Goal: Task Accomplishment & Management: Use online tool/utility

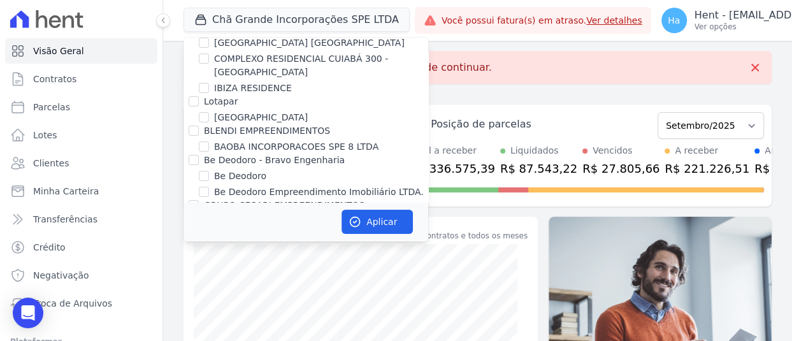
scroll to position [8486, 0]
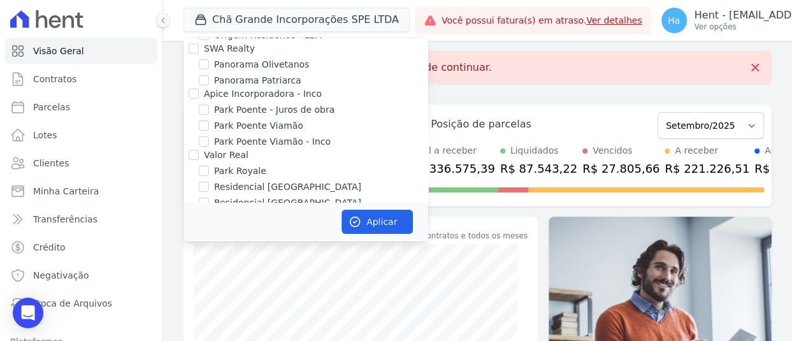
click at [190, 287] on div "TURMALINAS CONDOMINIO CLUB BY CAVAZANI" at bounding box center [305, 293] width 245 height 13
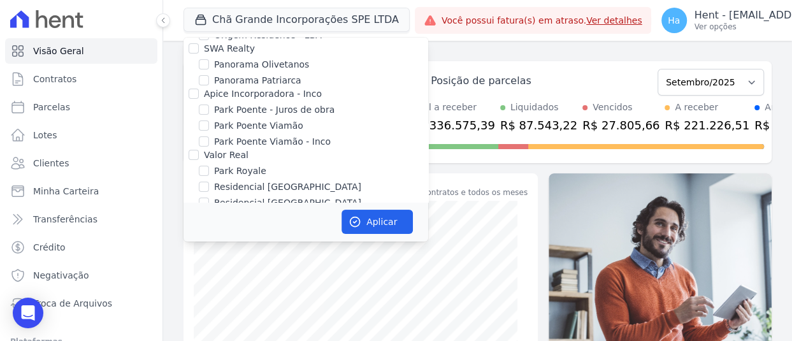
click at [197, 301] on input "Doro Incorporações" at bounding box center [193, 306] width 10 height 10
checkbox input "true"
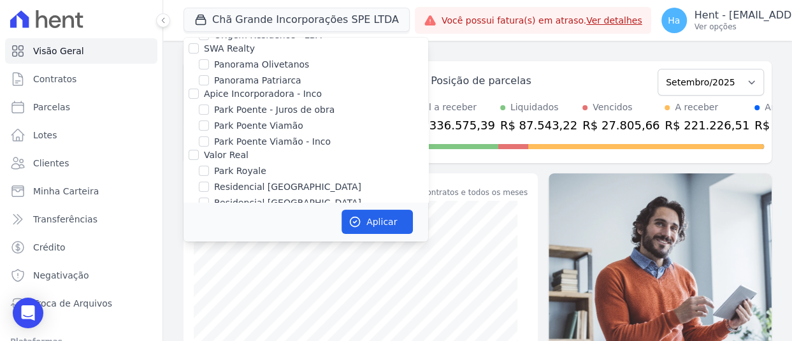
checkbox input "true"
click at [368, 218] on button "Aplicar" at bounding box center [376, 222] width 71 height 24
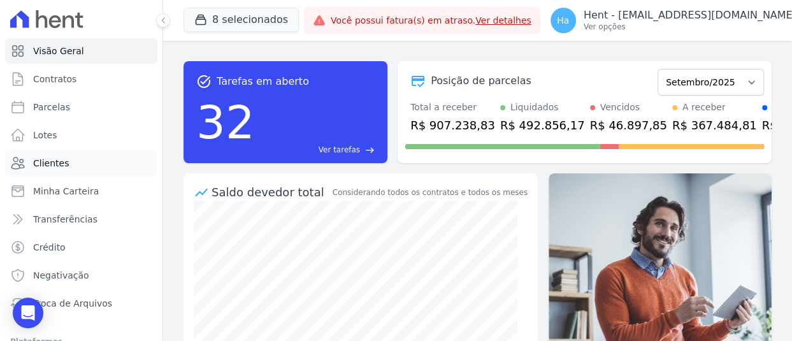
click at [29, 164] on link "Clientes" at bounding box center [81, 162] width 152 height 25
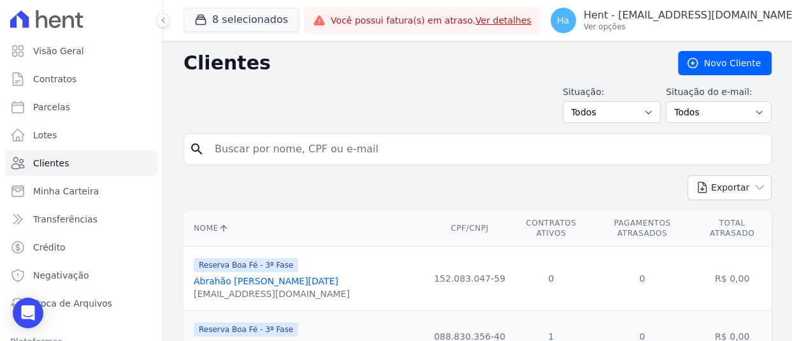
click at [261, 151] on input "search" at bounding box center [486, 148] width 558 height 25
type input "romagnoli"
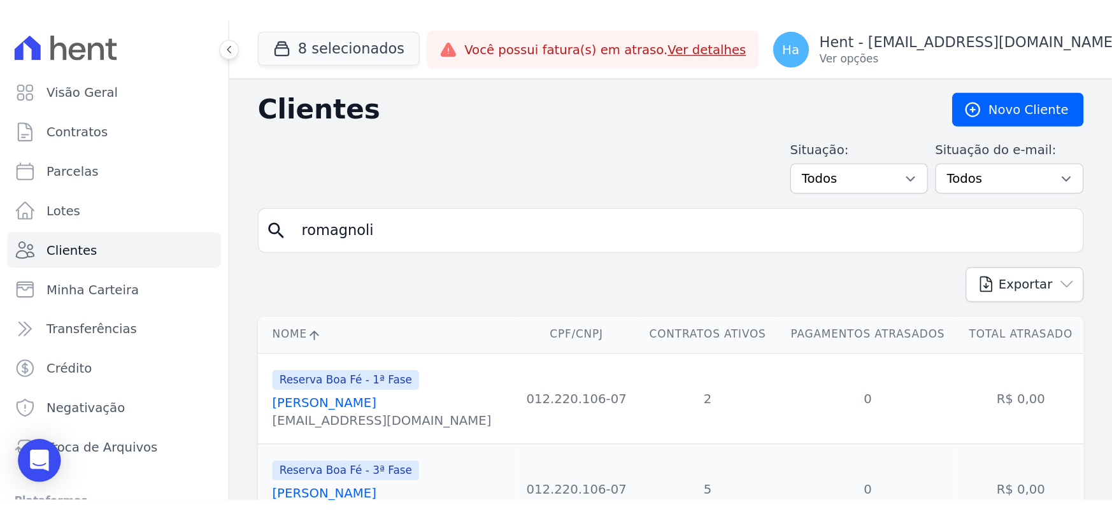
scroll to position [64, 0]
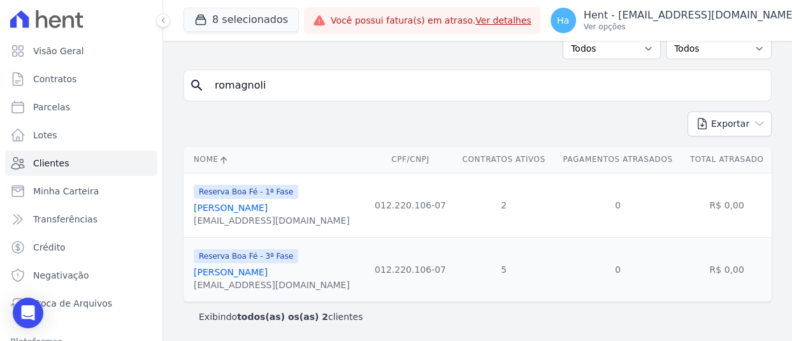
click at [267, 203] on link "Cristiano Robert Nogueira Guiducci Romagnoli" at bounding box center [231, 208] width 74 height 10
click at [267, 274] on link "Cristiano Robert Nogueira Guiducci Romagnoli" at bounding box center [231, 272] width 74 height 10
click at [691, 14] on p "Hent - [EMAIL_ADDRESS][DOMAIN_NAME]" at bounding box center [689, 15] width 213 height 13
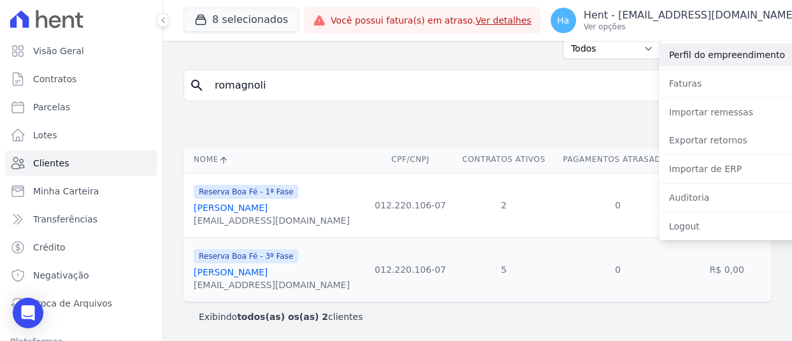
click at [679, 57] on link "Perfil do empreendimento" at bounding box center [739, 54] width 163 height 23
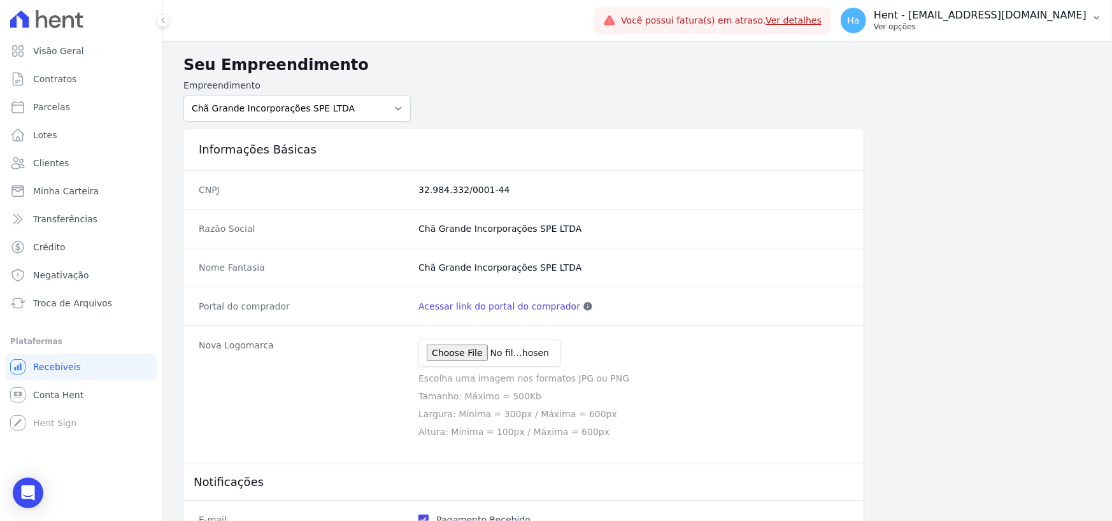
click at [791, 32] on div "Ha Hent - adriane.brito@hent.com.br Ver opções" at bounding box center [964, 20] width 246 height 25
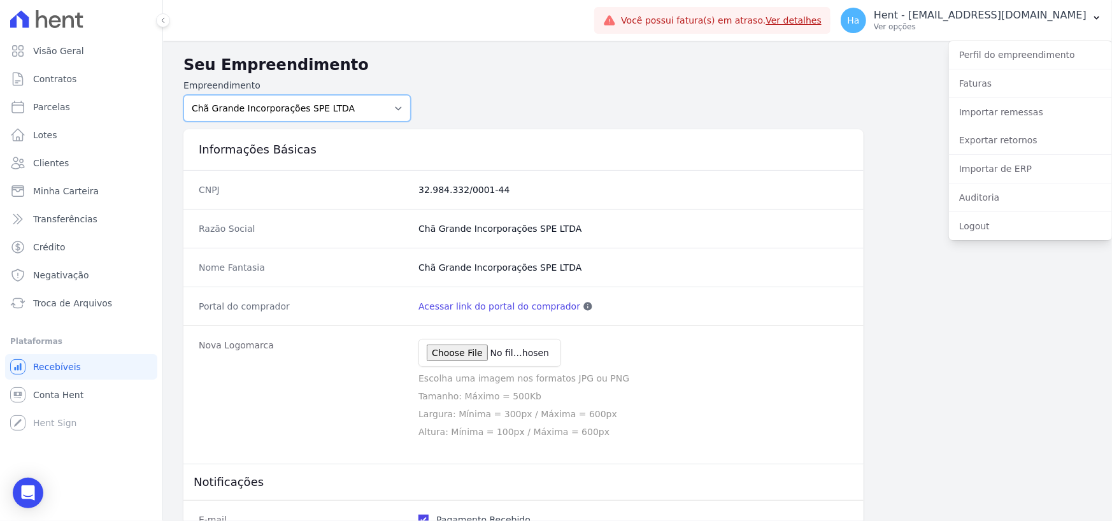
click at [340, 113] on select "Acaiá Residencial ACQUA 8 PELOTAS SPE LTDA ACQUA 8 PELOTAS SPE LTDA II ACQUA LI…" at bounding box center [296, 108] width 227 height 27
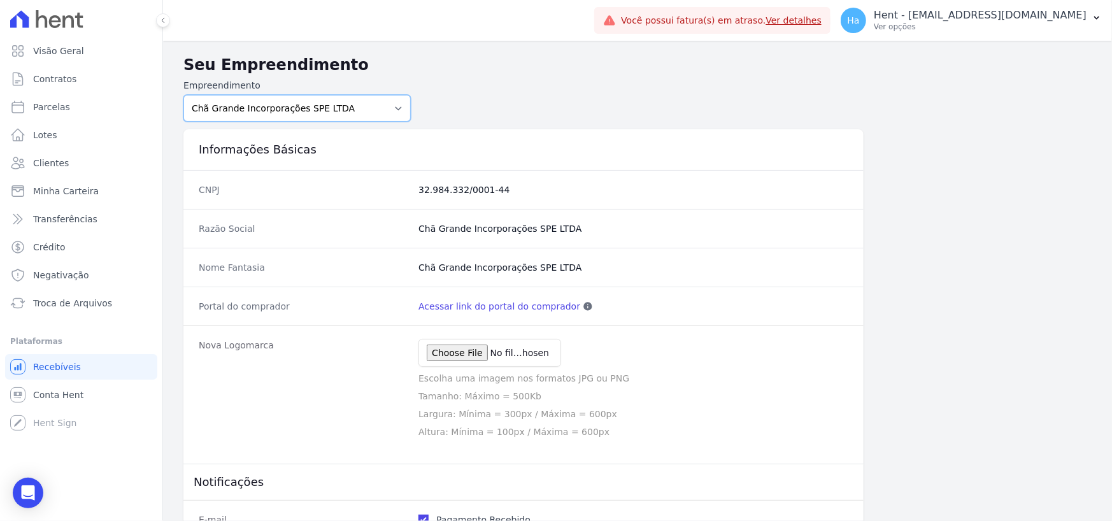
select select "bba79058-b912-41da-a9ee-512e75bcbbfc"
click at [183, 95] on select "Acaiá Residencial ACQUA 8 PELOTAS SPE LTDA ACQUA 8 PELOTAS SPE LTDA II ACQUA LI…" at bounding box center [296, 108] width 227 height 27
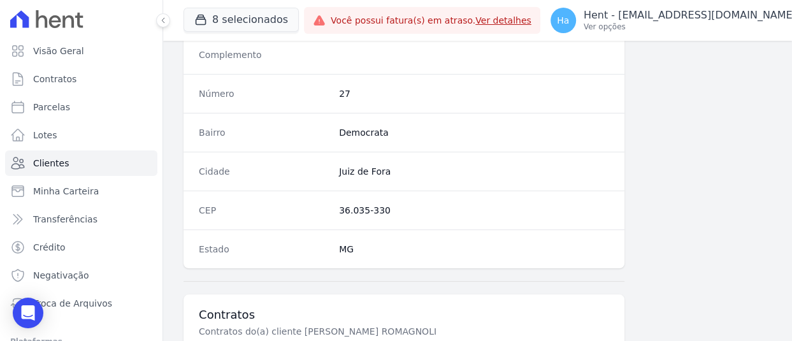
scroll to position [917, 0]
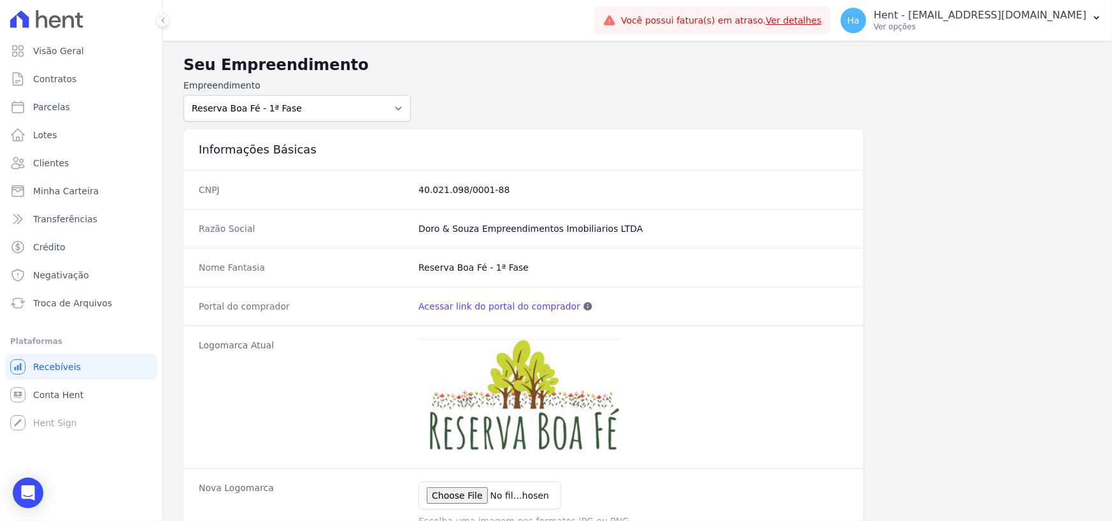
click at [503, 308] on link "Acessar link do portal do comprador" at bounding box center [499, 306] width 162 height 13
click at [393, 108] on select "Acaiá Residencial ACQUA 8 PELOTAS SPE LTDA ACQUA 8 PELOTAS SPE LTDA II ACQUA LI…" at bounding box center [296, 108] width 227 height 27
select select "fc32f1a6-237e-466d-ab56-08b8ef7ae660"
click at [183, 95] on select "Acaiá Residencial ACQUA 8 PELOTAS SPE LTDA ACQUA 8 PELOTAS SPE LTDA II ACQUA LI…" at bounding box center [296, 108] width 227 height 27
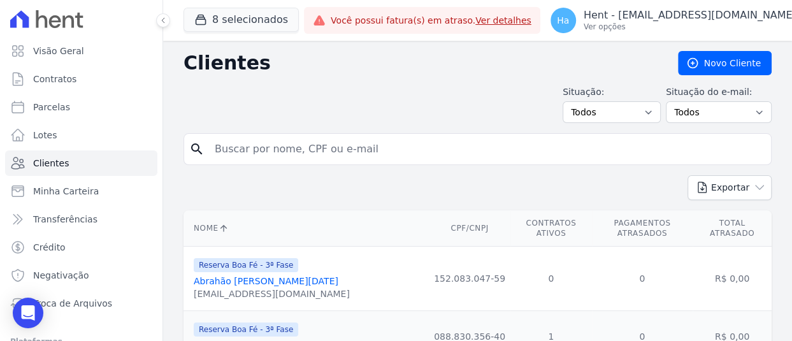
drag, startPoint x: 280, startPoint y: 165, endPoint x: 286, endPoint y: 153, distance: 13.7
click at [280, 165] on form "search" at bounding box center [477, 154] width 588 height 42
click at [286, 153] on input "search" at bounding box center [486, 148] width 558 height 25
type input "romagnoli"
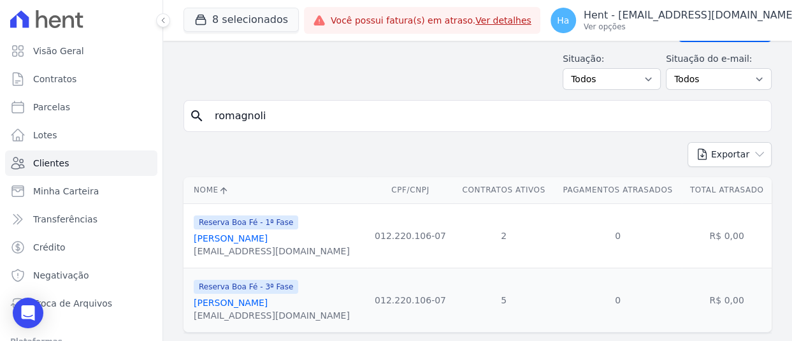
scroll to position [64, 0]
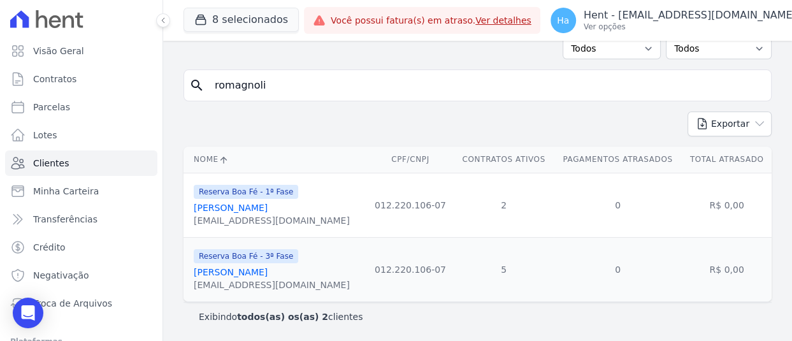
drag, startPoint x: 471, startPoint y: 215, endPoint x: 401, endPoint y: 215, distance: 70.0
click at [401, 215] on tr "Reserva Boa Fé - 1ª Fase Cristiano Robert Nogueira Guiducci Romagnoli cristiano…" at bounding box center [477, 205] width 588 height 64
copy tr "012.220.106-07"
click at [267, 204] on link "Cristiano Robert Nogueira Guiducci Romagnoli" at bounding box center [231, 208] width 74 height 10
click at [367, 127] on div "Exportar PDF CSV Dimob 2024" at bounding box center [477, 128] width 588 height 35
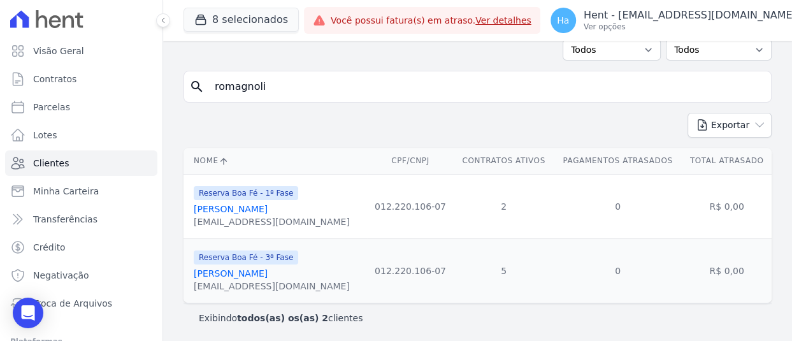
scroll to position [64, 0]
drag, startPoint x: 467, startPoint y: 274, endPoint x: 395, endPoint y: 275, distance: 71.3
click at [395, 275] on td "012.220.106-07" at bounding box center [410, 269] width 87 height 64
copy td "012.220.106-07"
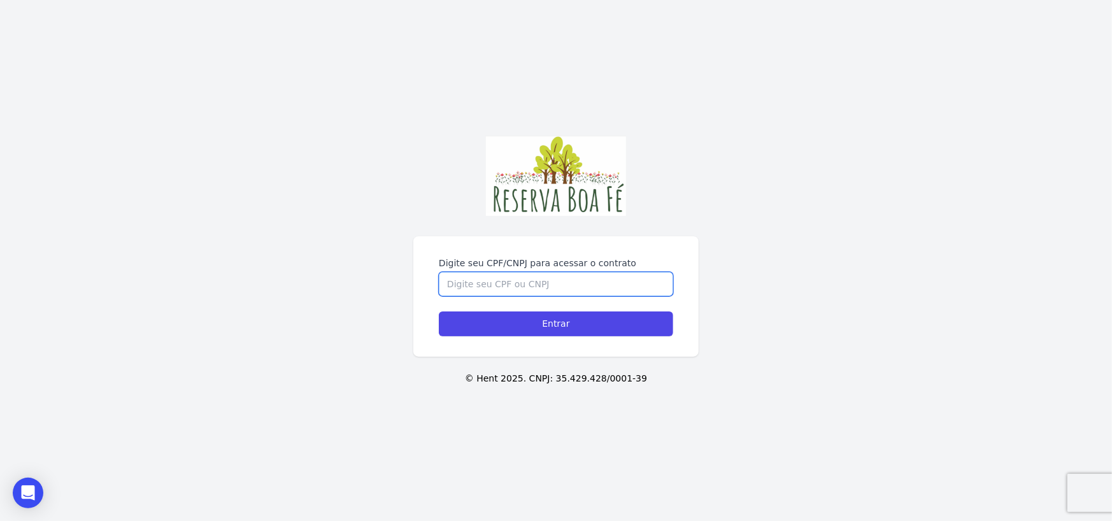
click at [495, 288] on input "Digite seu CPF/CNPJ para acessar o contrato" at bounding box center [556, 284] width 234 height 24
paste input "012.220.106-07"
type input "012.220.106-07"
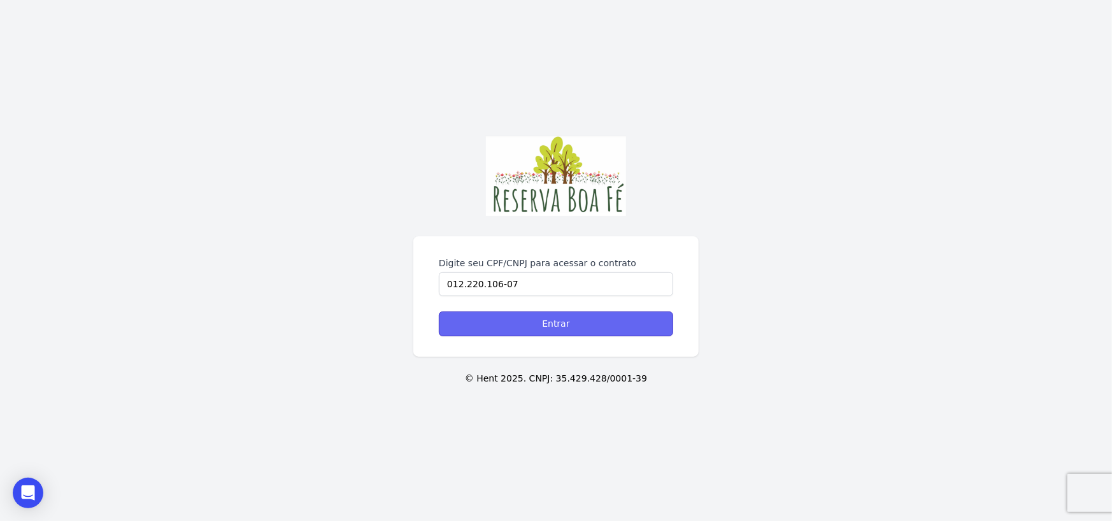
click at [492, 316] on input "Entrar" at bounding box center [556, 323] width 234 height 25
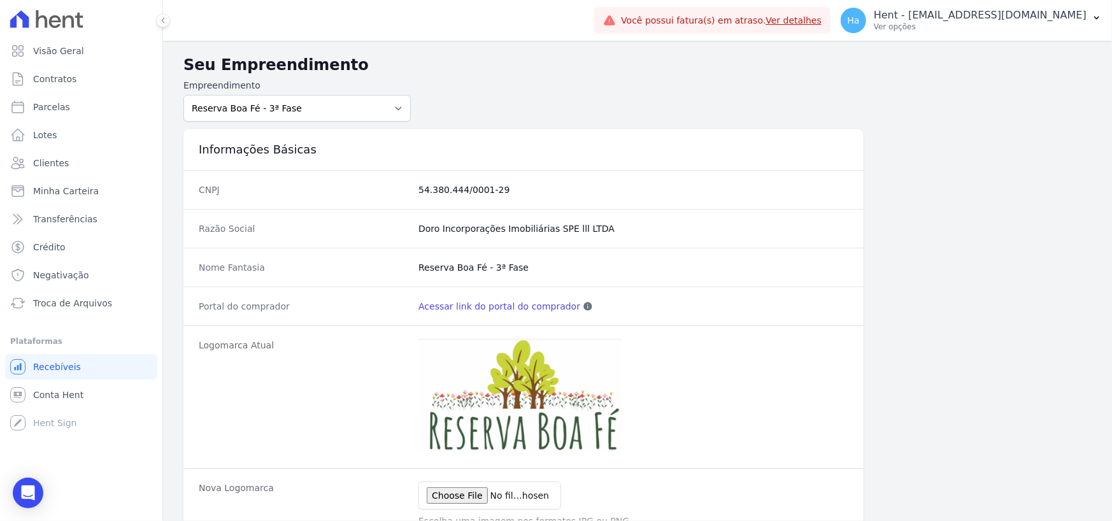
click at [485, 306] on link "Acessar link do portal do comprador" at bounding box center [499, 306] width 162 height 13
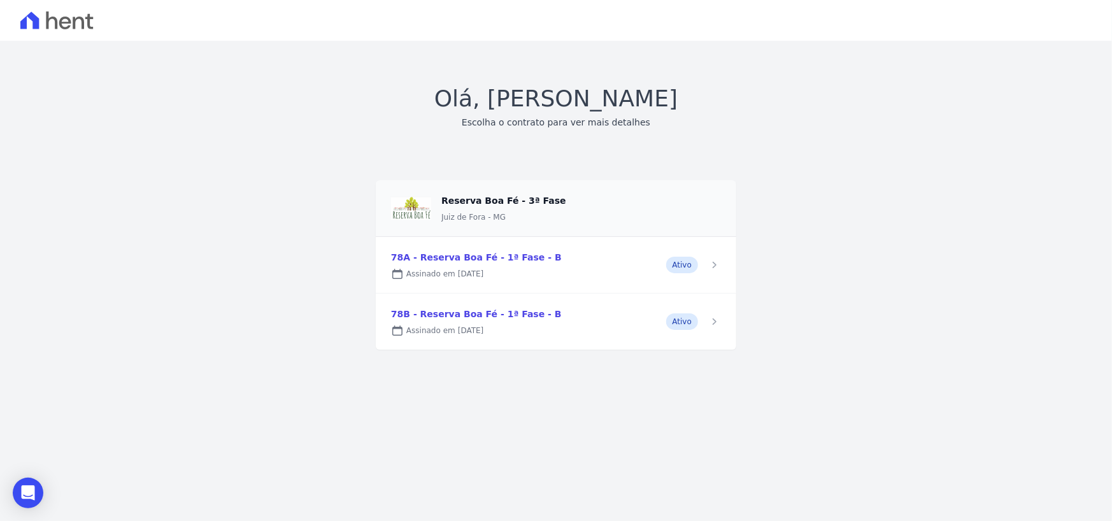
click at [77, 20] on icon at bounding box center [56, 20] width 73 height 18
drag, startPoint x: 969, startPoint y: 283, endPoint x: 1109, endPoint y: 369, distance: 164.7
click at [977, 285] on div "Olá, Cristiano Romagnoli Escolha o contrato para ver mais detalhes Reserva Boa …" at bounding box center [555, 216] width 1081 height 268
click at [483, 276] on link at bounding box center [556, 265] width 360 height 56
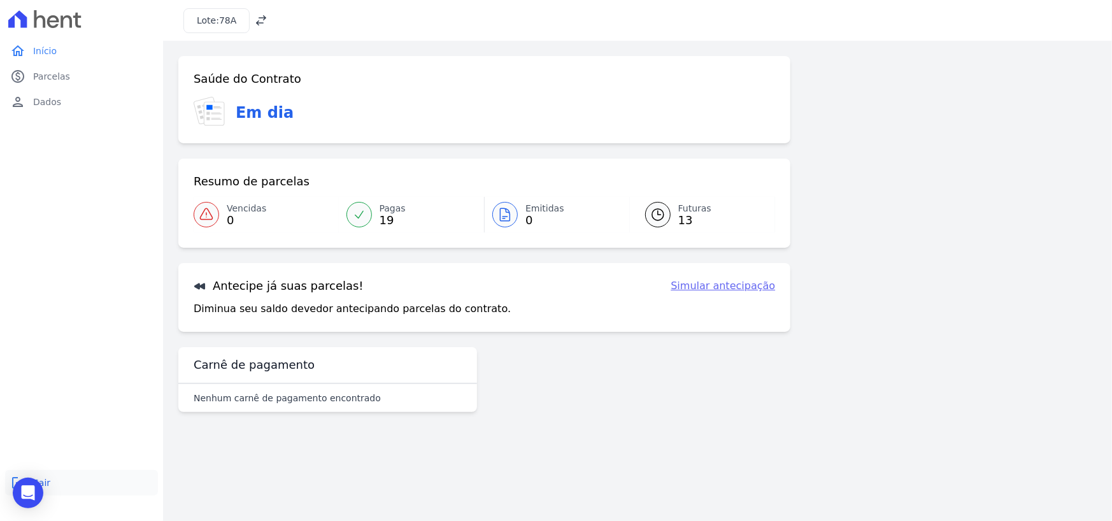
click at [60, 485] on link "logout Sair" at bounding box center [81, 482] width 153 height 25
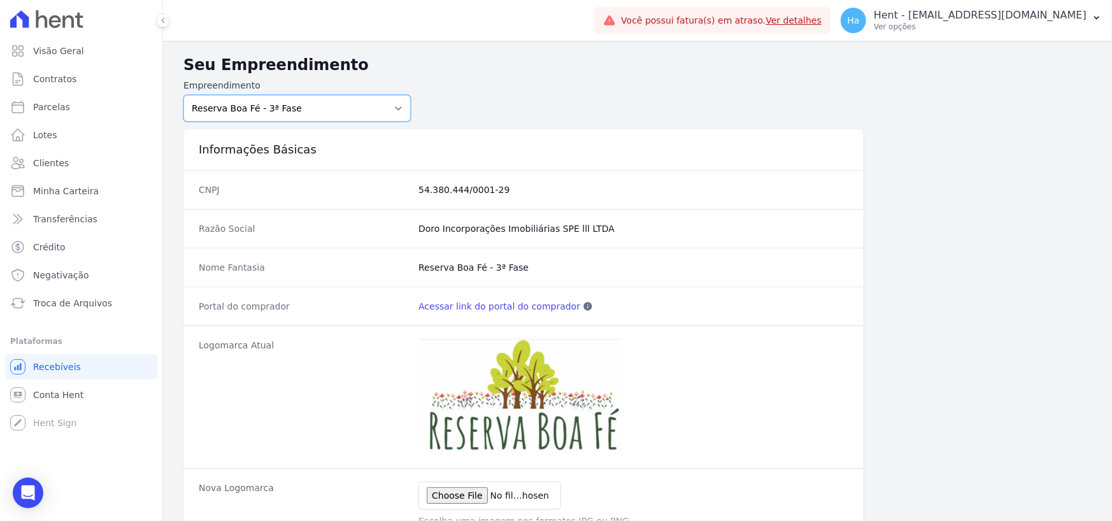
click at [401, 108] on select "Acaiá Residencial ACQUA 8 PELOTAS SPE LTDA ACQUA 8 PELOTAS SPE LTDA II ACQUA LI…" at bounding box center [296, 108] width 227 height 27
click at [183, 95] on select "Acaiá Residencial ACQUA 8 PELOTAS SPE LTDA ACQUA 8 PELOTAS SPE LTDA II ACQUA LI…" at bounding box center [296, 108] width 227 height 27
click at [389, 109] on select "Acaiá Residencial ACQUA 8 PELOTAS SPE LTDA ACQUA 8 PELOTAS SPE LTDA II ACQUA LI…" at bounding box center [296, 108] width 227 height 27
select select "e8be93b0-3cc3-4268-8557-f65f72c35c35"
click at [183, 95] on select "Acaiá Residencial ACQUA 8 PELOTAS SPE LTDA ACQUA 8 PELOTAS SPE LTDA II ACQUA LI…" at bounding box center [296, 108] width 227 height 27
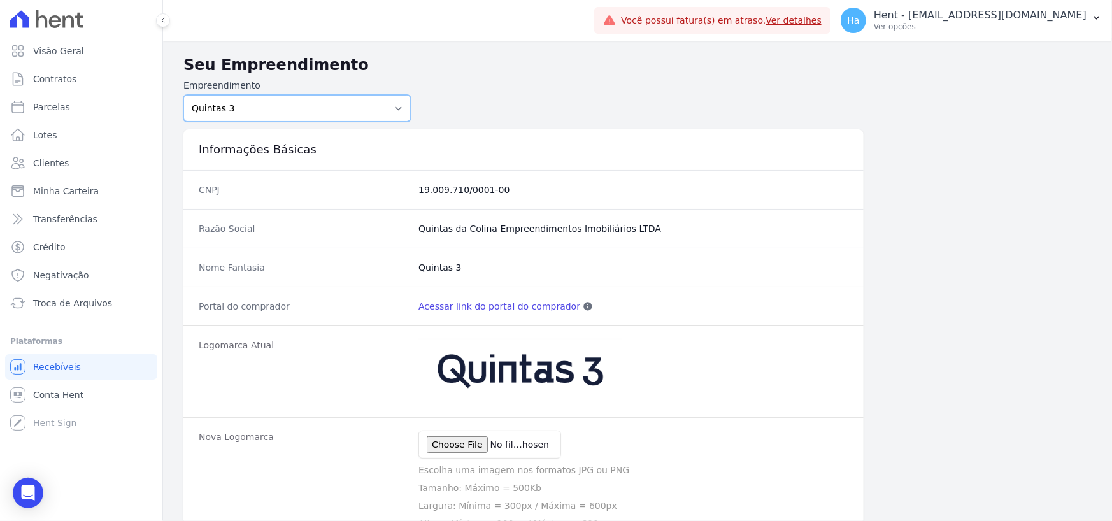
click at [399, 104] on select "Acaiá Residencial ACQUA 8 PELOTAS SPE LTDA ACQUA 8 PELOTAS SPE LTDA II ACQUA LI…" at bounding box center [296, 108] width 227 height 27
select select "fc32f1a6-237e-466d-ab56-08b8ef7ae660"
click at [183, 95] on select "Acaiá Residencial ACQUA 8 PELOTAS SPE LTDA ACQUA 8 PELOTAS SPE LTDA II ACQUA LI…" at bounding box center [296, 108] width 227 height 27
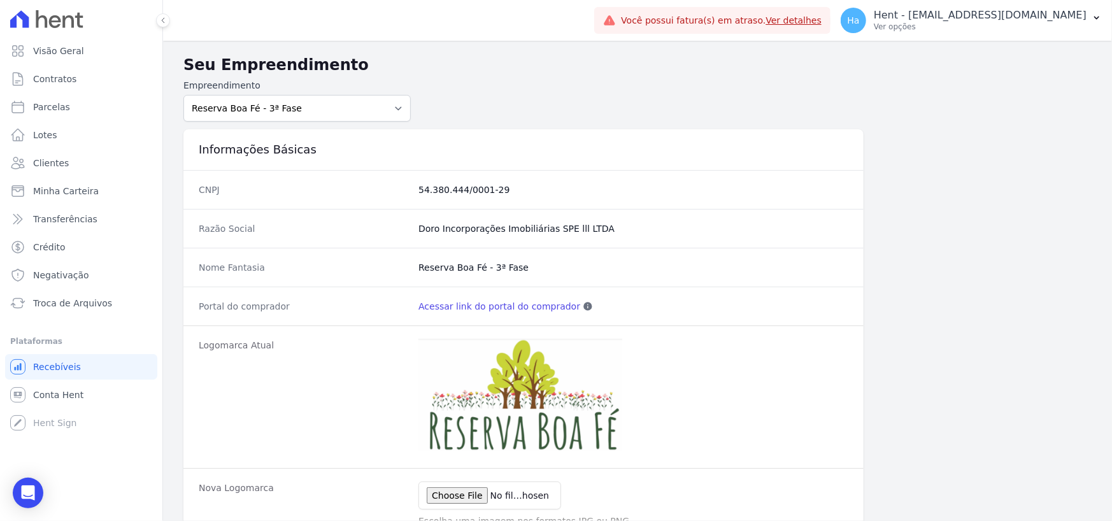
click at [500, 309] on link "Acessar link do portal do comprador" at bounding box center [499, 306] width 162 height 13
click at [520, 307] on link "Acessar link do portal do comprador" at bounding box center [499, 306] width 162 height 13
click at [393, 110] on select "Acaiá Residencial ACQUA 8 PELOTAS SPE LTDA ACQUA 8 PELOTAS SPE LTDA II ACQUA LI…" at bounding box center [296, 108] width 227 height 27
select select "bba79058-b912-41da-a9ee-512e75bcbbfc"
click at [183, 95] on select "Acaiá Residencial ACQUA 8 PELOTAS SPE LTDA ACQUA 8 PELOTAS SPE LTDA II ACQUA LI…" at bounding box center [296, 108] width 227 height 27
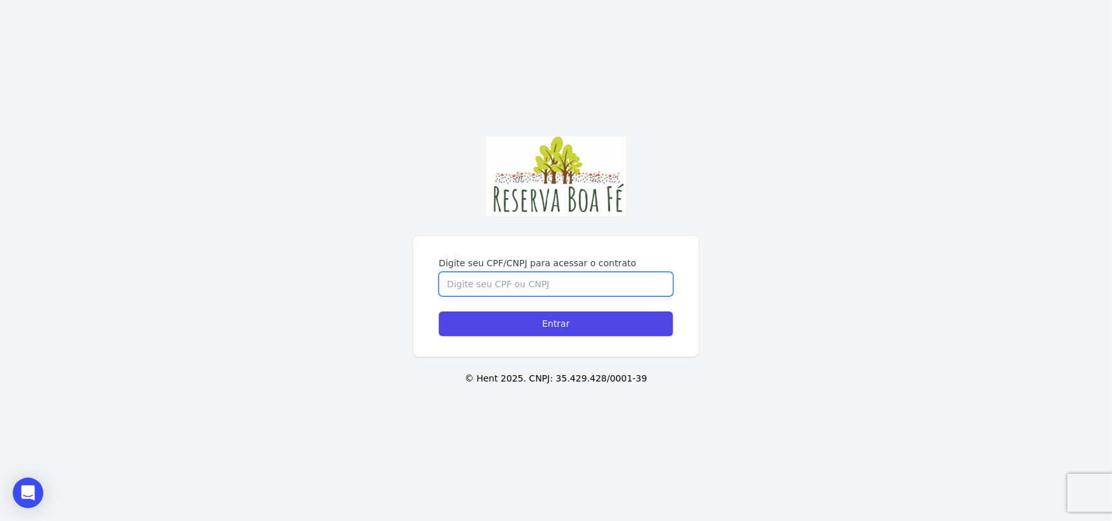
click at [464, 284] on input "Digite seu CPF/CNPJ para acessar o contrato" at bounding box center [556, 284] width 234 height 24
click at [530, 280] on input "Digite seu CPF/CNPJ para acessar o contrato" at bounding box center [556, 284] width 234 height 24
paste input "012.220.106-07"
type input "012.220.106-07"
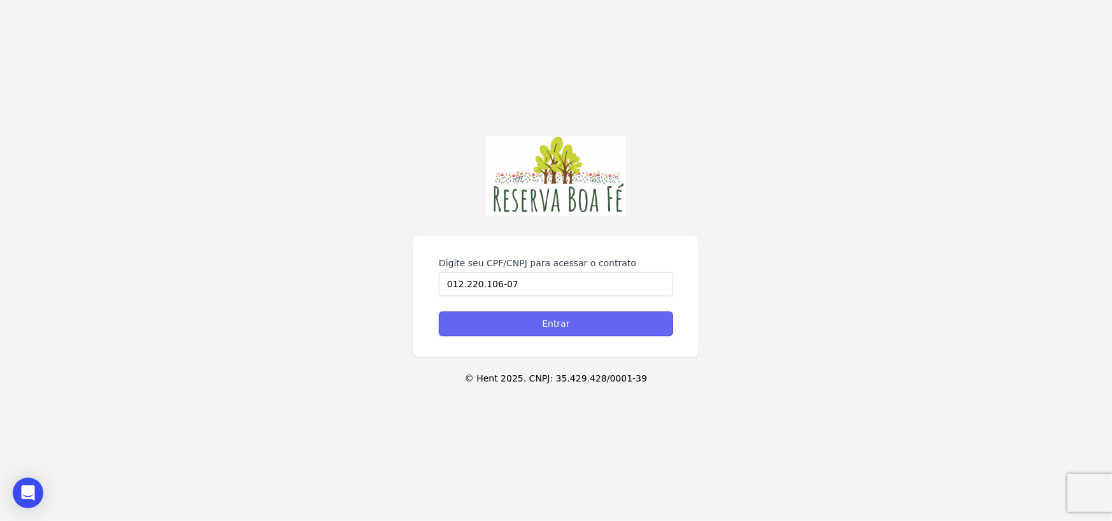
click at [547, 320] on input "Entrar" at bounding box center [556, 323] width 234 height 25
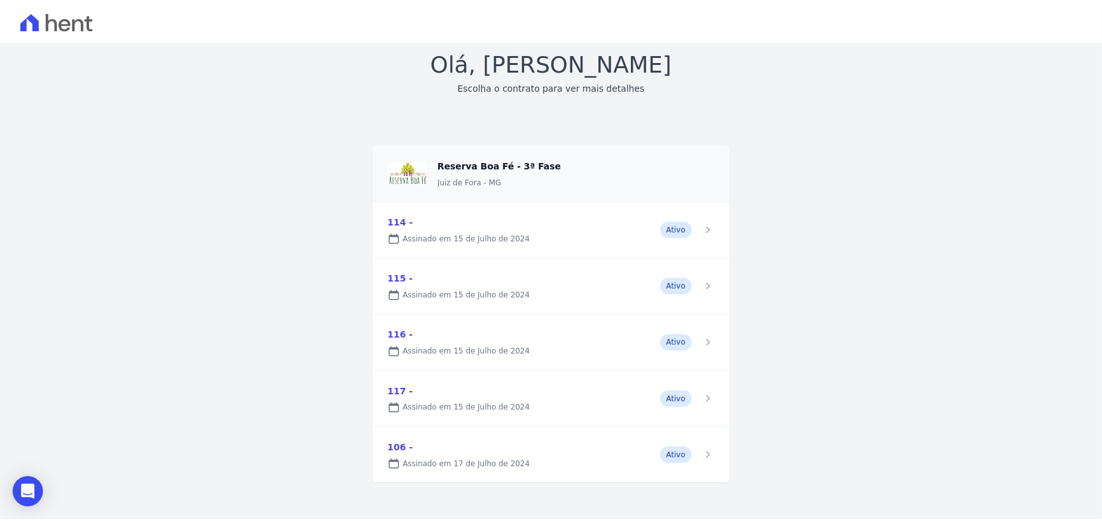
scroll to position [38, 0]
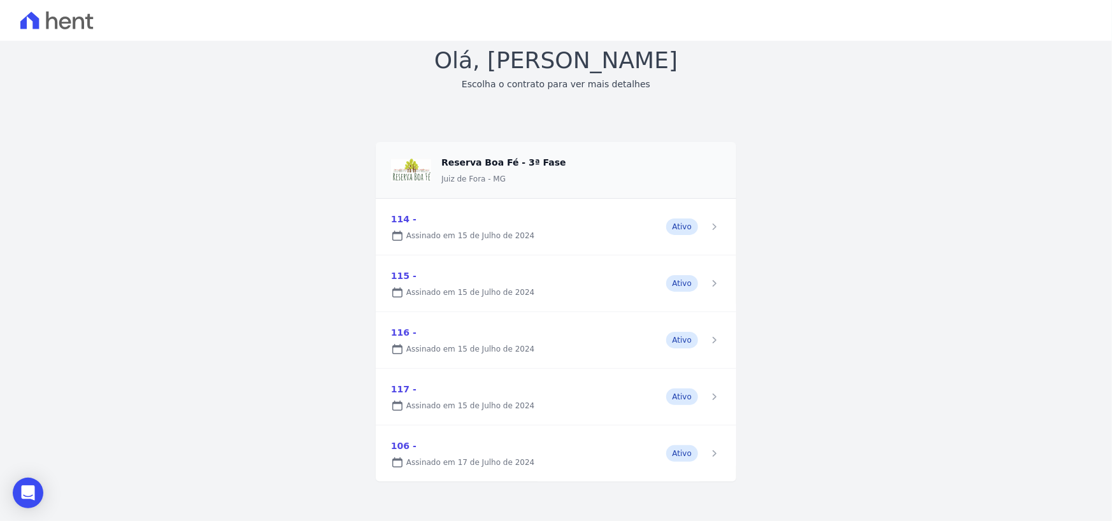
click at [484, 231] on link at bounding box center [556, 227] width 360 height 56
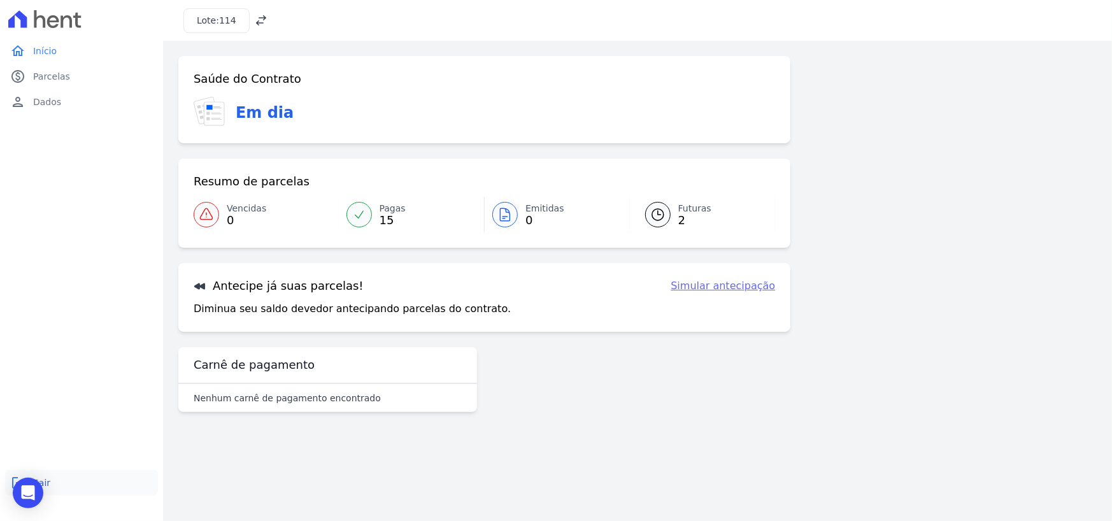
click at [85, 484] on link "logout Sair" at bounding box center [81, 482] width 153 height 25
